Goal: Find specific page/section: Find specific page/section

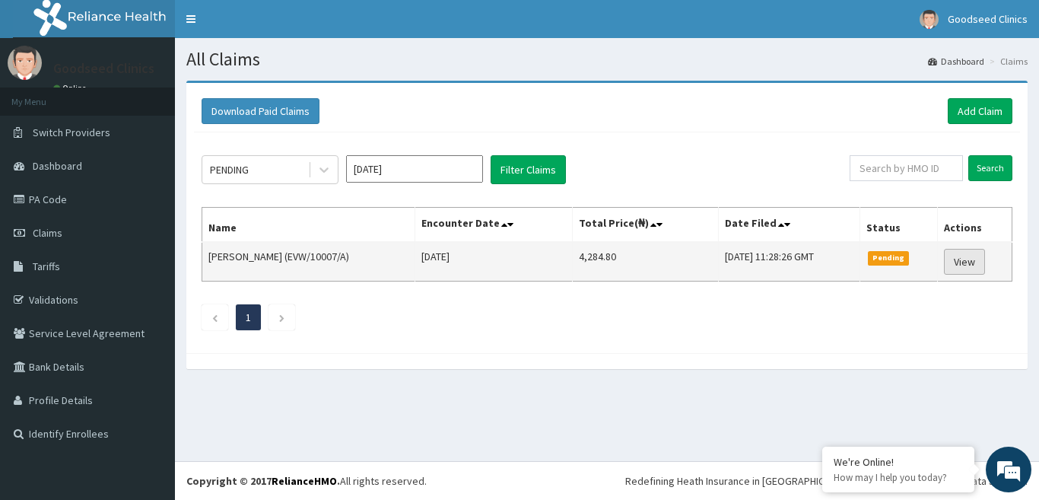
click at [972, 266] on link "View" at bounding box center [964, 262] width 41 height 26
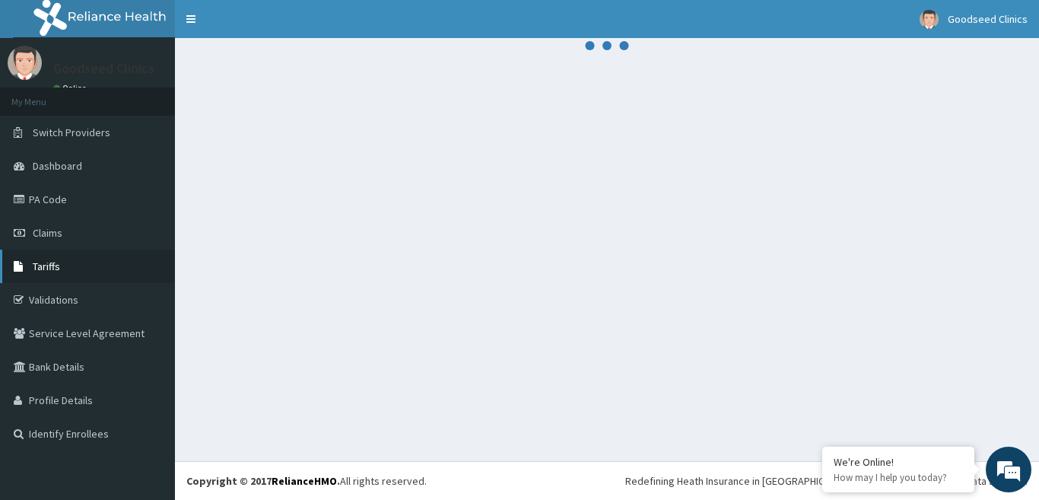
click at [8, 250] on link "Tariffs" at bounding box center [87, 266] width 175 height 33
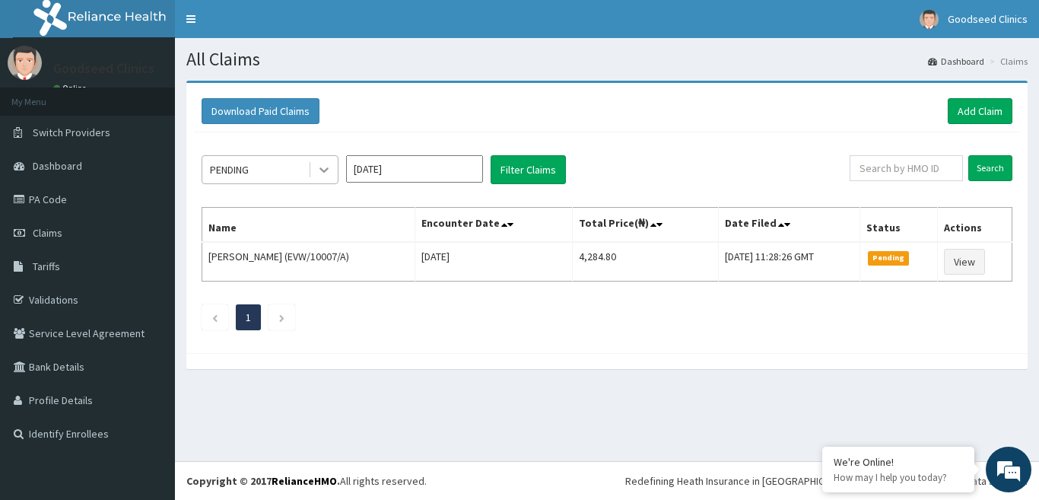
click at [316, 170] on div at bounding box center [323, 169] width 27 height 27
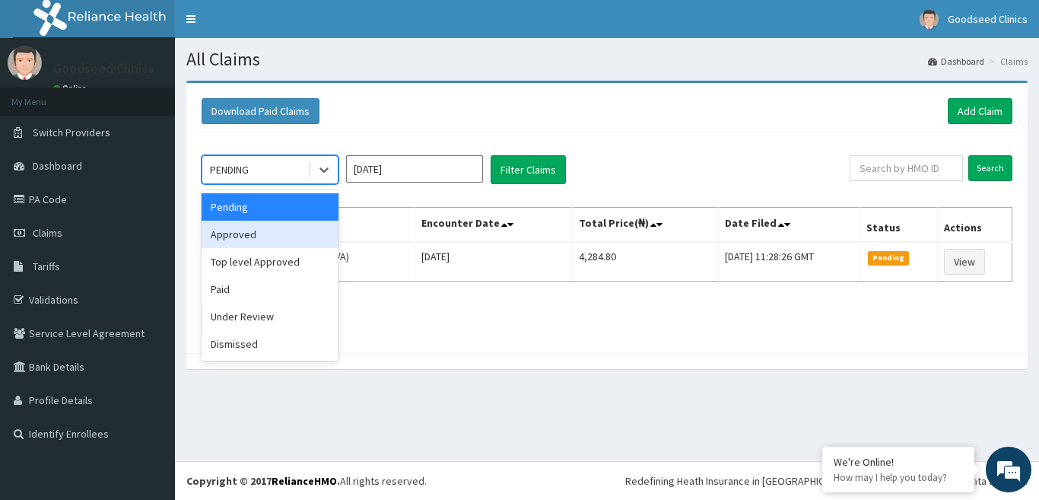
click at [272, 234] on div "Approved" at bounding box center [270, 234] width 137 height 27
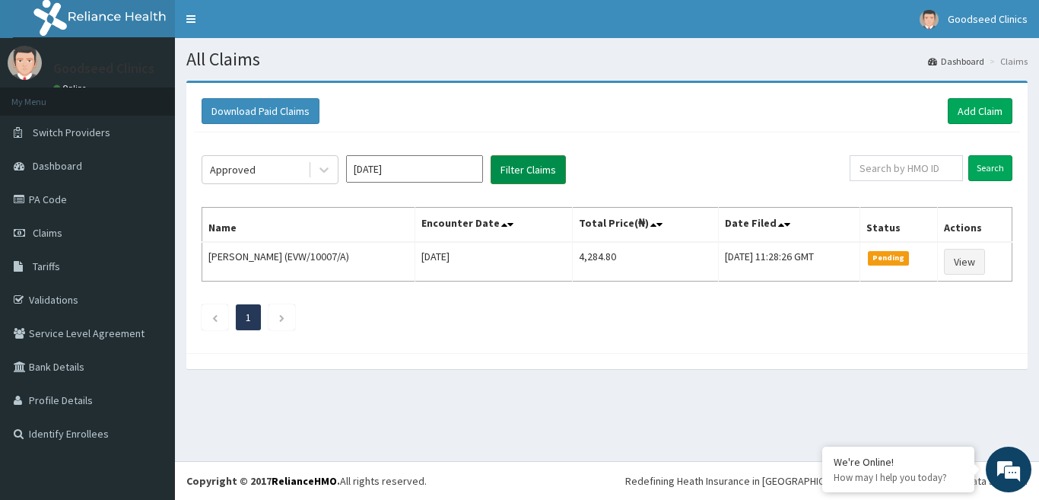
click at [511, 177] on button "Filter Claims" at bounding box center [528, 169] width 75 height 29
